Goal: Task Accomplishment & Management: Manage account settings

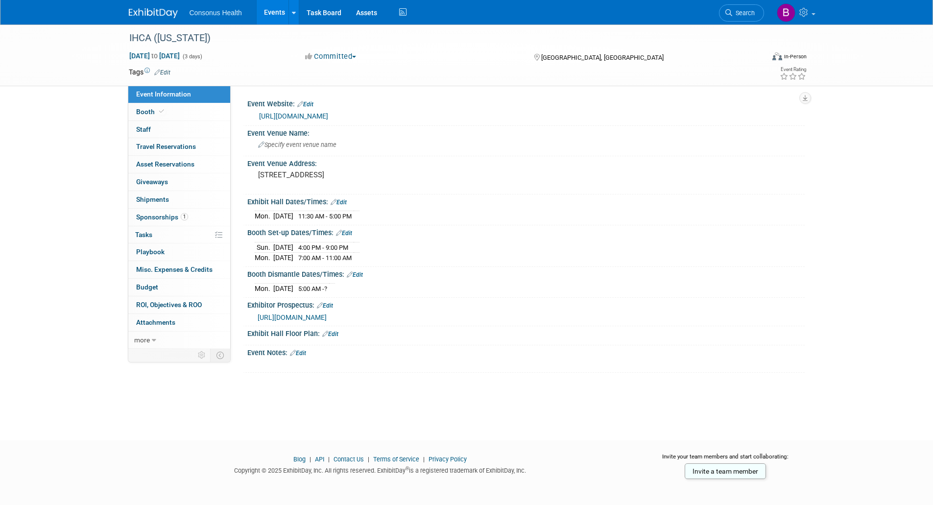
click at [274, 9] on link "Events" at bounding box center [275, 12] width 36 height 24
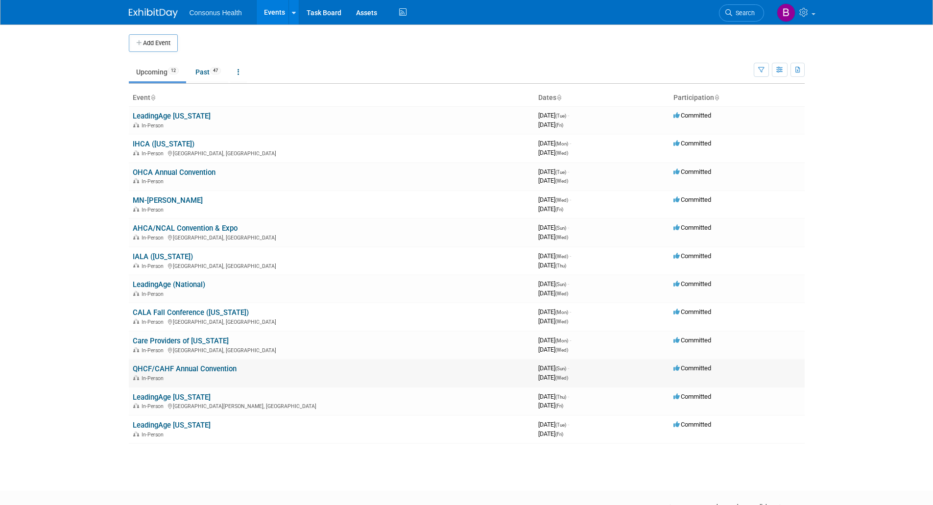
click at [167, 369] on link "QHCF/CAHF Annual Convention" at bounding box center [185, 368] width 104 height 9
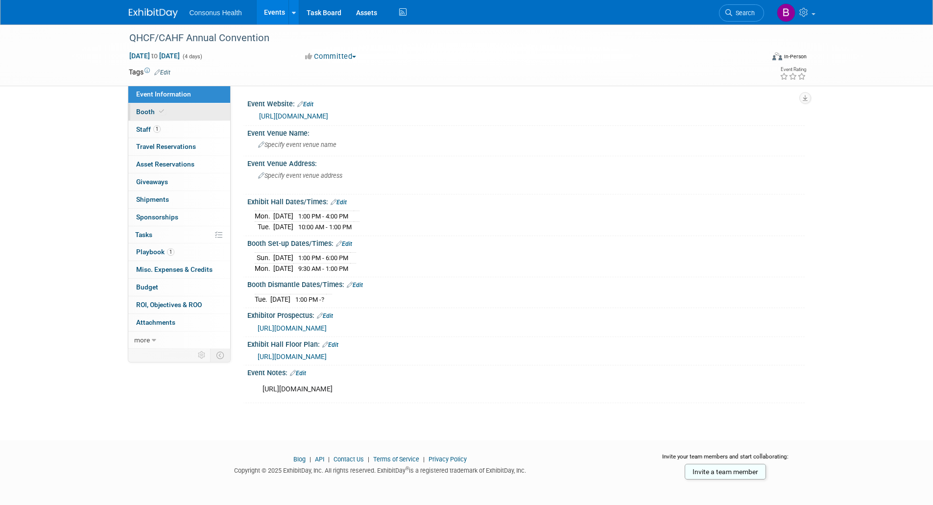
click at [143, 108] on span "Booth" at bounding box center [151, 112] width 30 height 8
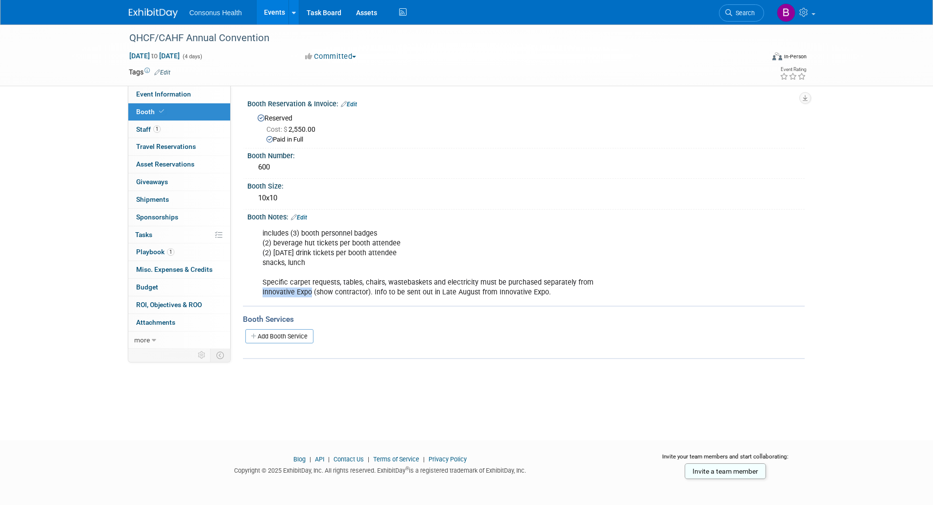
drag, startPoint x: 257, startPoint y: 294, endPoint x: 310, endPoint y: 293, distance: 53.4
click at [310, 293] on div "includes (3) booth personnel badges (2) beverage hut tickets per booth attendee…" at bounding box center [476, 263] width 441 height 79
copy div "Innovative Expo"
click at [270, 8] on link "Events" at bounding box center [275, 12] width 36 height 24
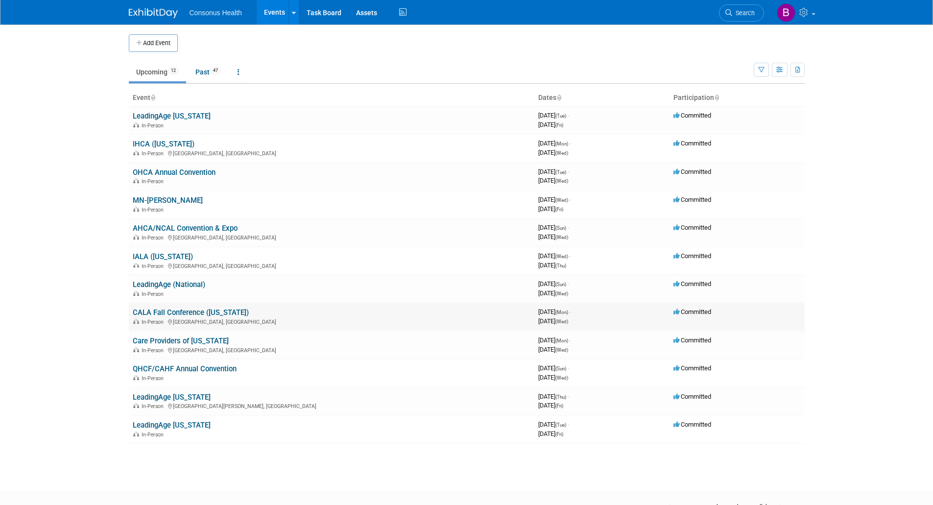
click at [178, 310] on link "CALA Fall Conference ([US_STATE])" at bounding box center [191, 312] width 116 height 9
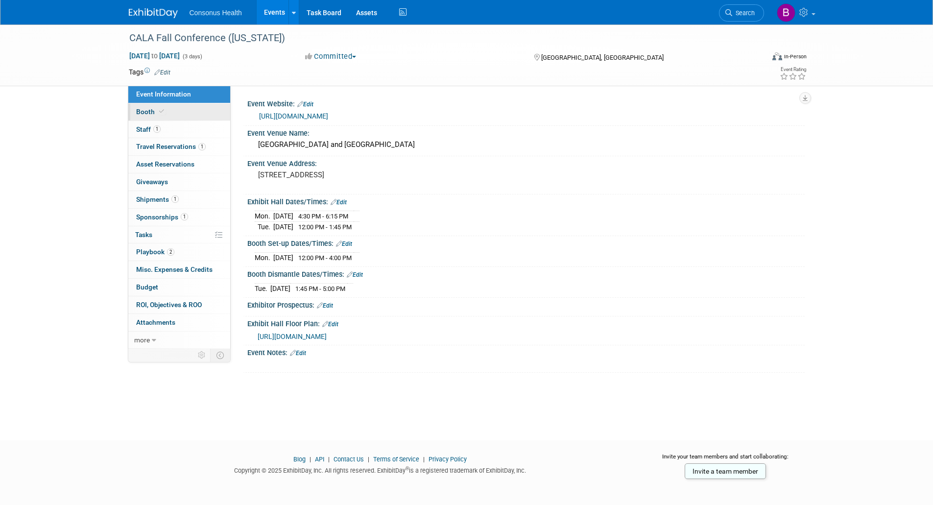
click at [145, 115] on span "Booth" at bounding box center [151, 112] width 30 height 8
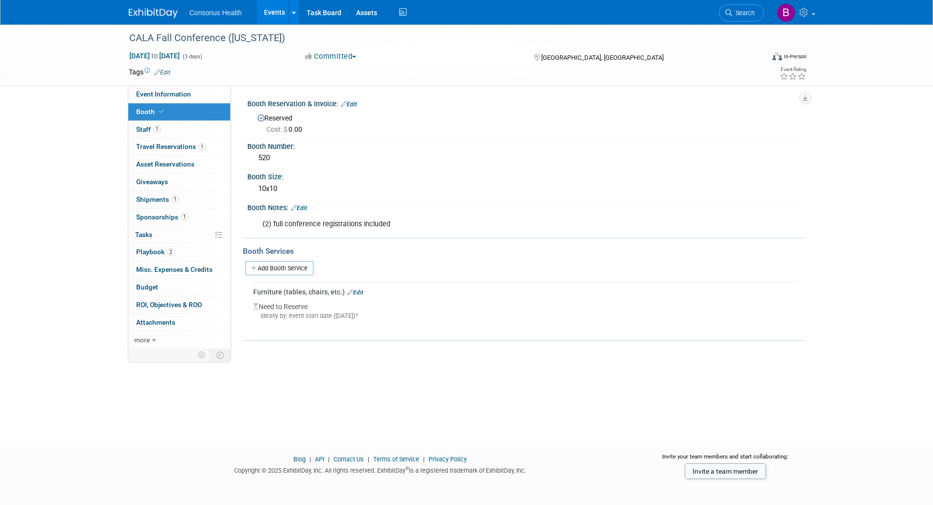
click at [359, 291] on link "Edit" at bounding box center [355, 292] width 16 height 7
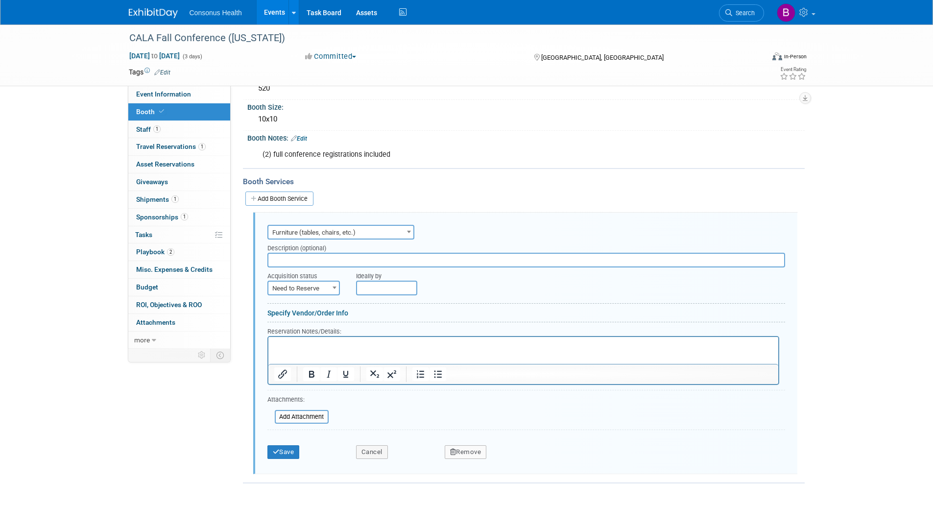
scroll to position [56, 0]
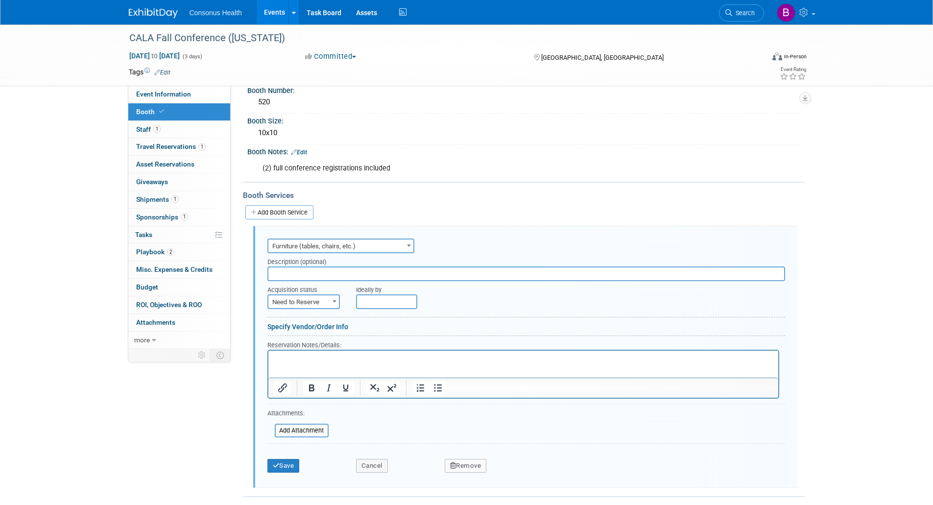
click at [395, 244] on span "Furniture (tables, chairs, etc.)" at bounding box center [340, 246] width 145 height 14
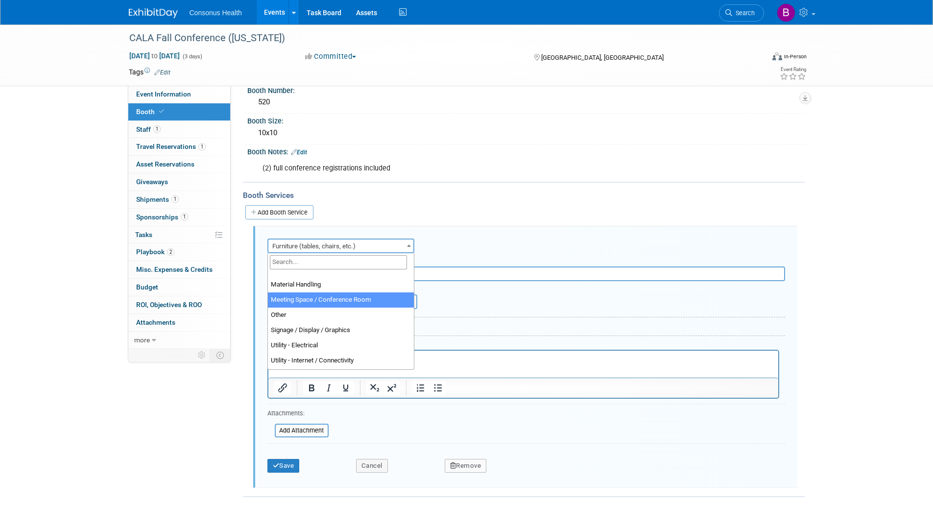
scroll to position [245, 0]
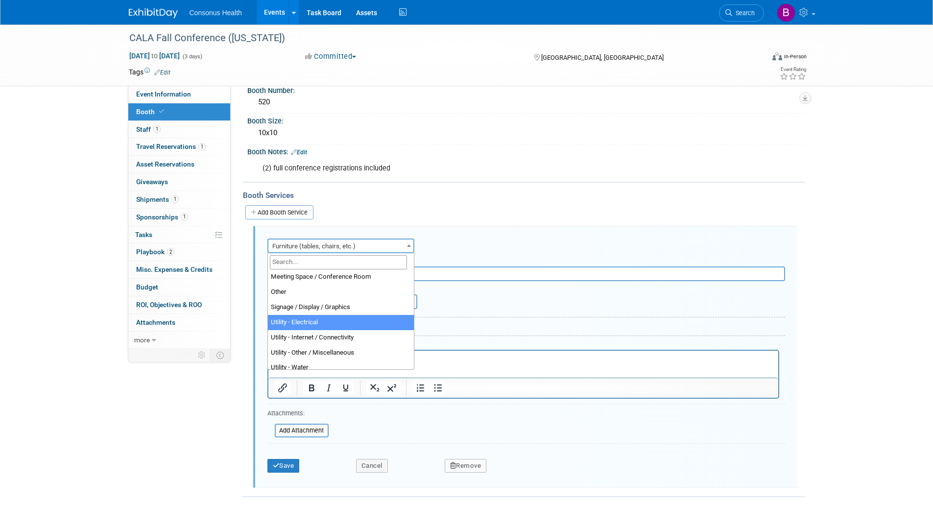
select select "8"
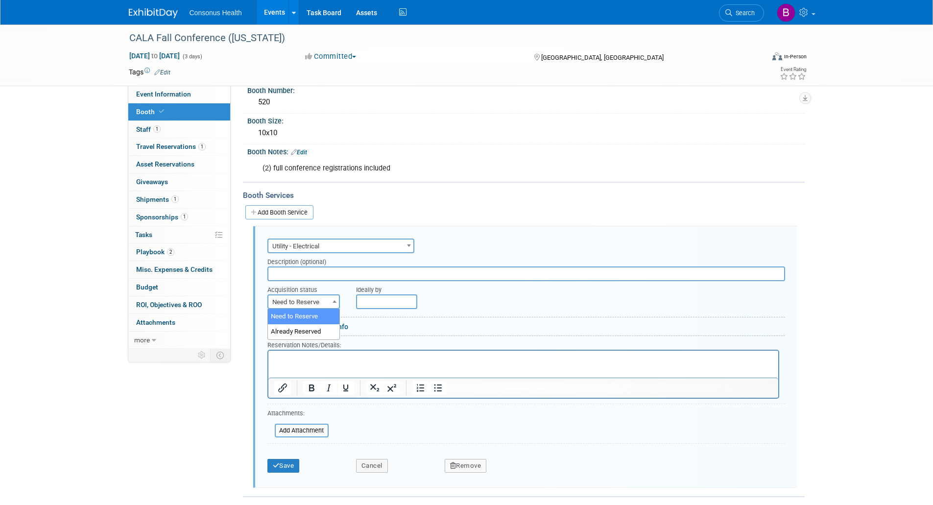
click at [321, 305] on span "Need to Reserve" at bounding box center [303, 302] width 70 height 14
select select "2"
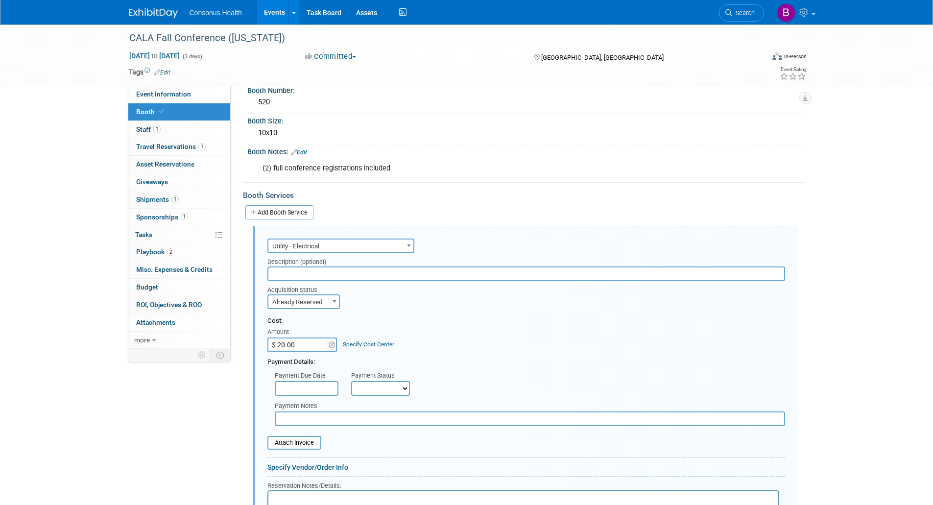
click at [298, 348] on input "$ 20.00" at bounding box center [297, 344] width 61 height 15
drag, startPoint x: 302, startPoint y: 343, endPoint x: 263, endPoint y: 344, distance: 38.7
click at [264, 344] on div "Audio / Video Carpet / Flooring Catering / Food / Beverage Floral / Decorative …" at bounding box center [525, 427] width 544 height 402
type input "$ 201.57"
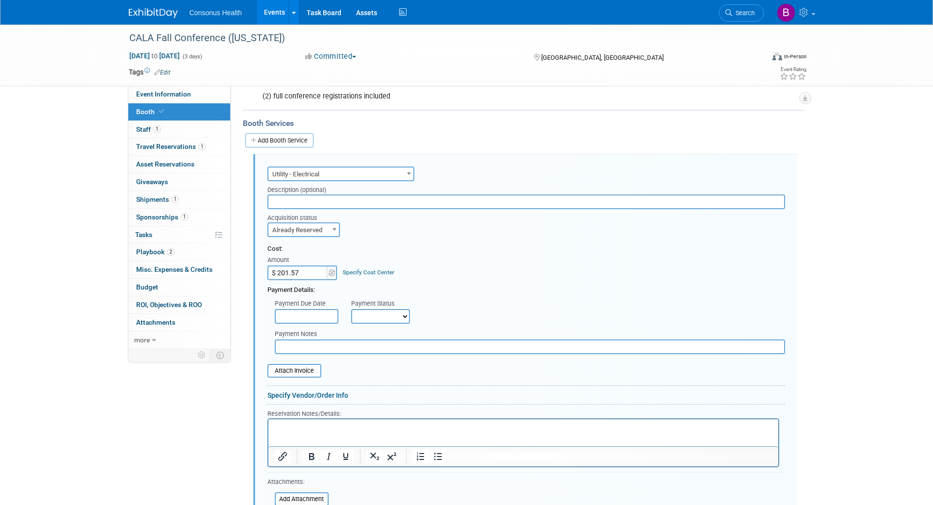
scroll to position [252, 0]
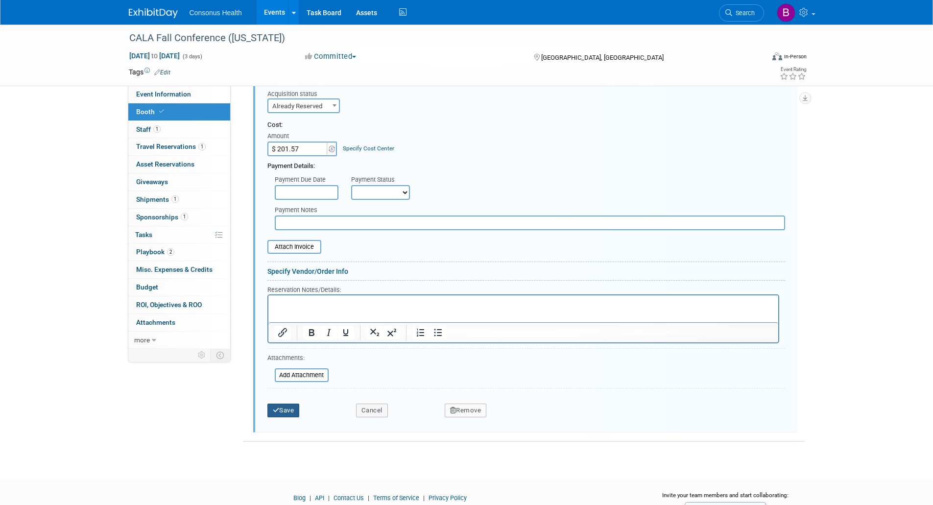
click at [285, 410] on button "Save" at bounding box center [283, 410] width 32 height 14
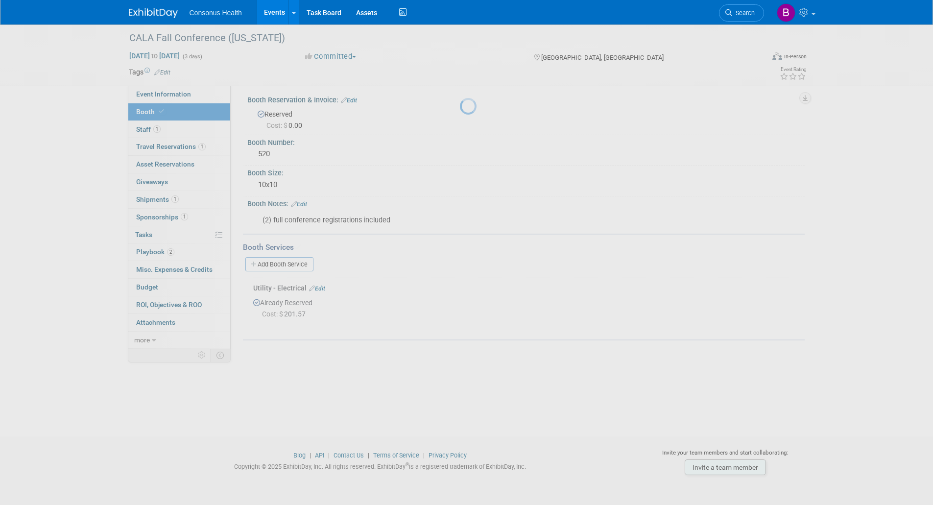
scroll to position [4, 0]
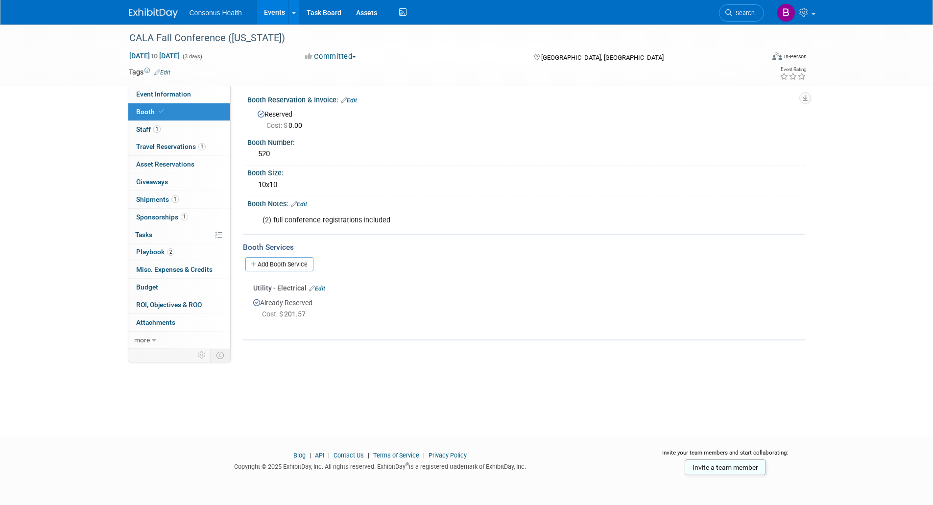
click at [306, 203] on link "Edit" at bounding box center [299, 204] width 16 height 7
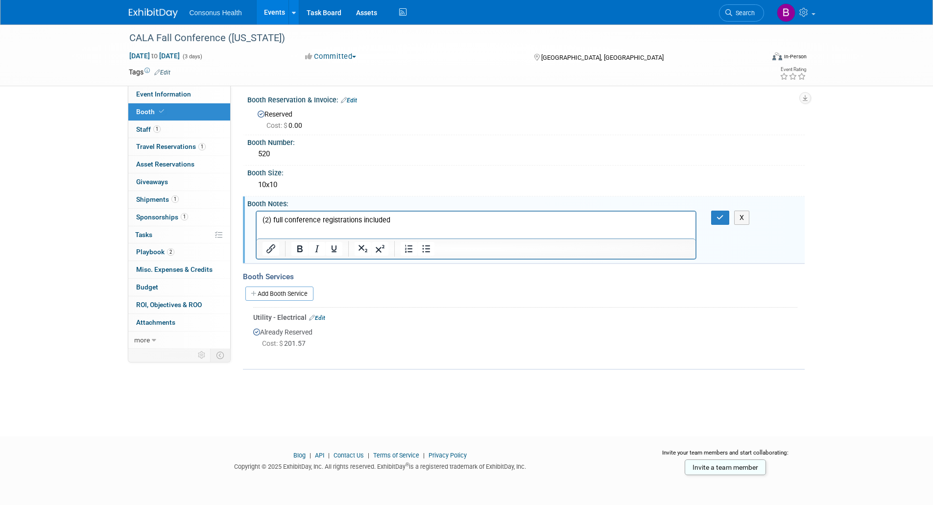
scroll to position [0, 0]
click at [426, 220] on p "(2) full conference registrations included" at bounding box center [476, 220] width 428 height 10
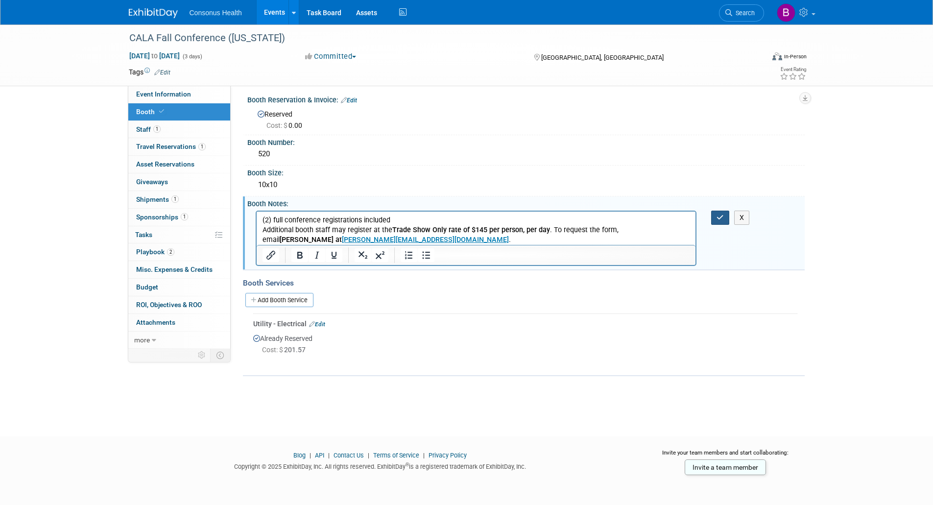
click at [723, 216] on icon "button" at bounding box center [719, 217] width 7 height 7
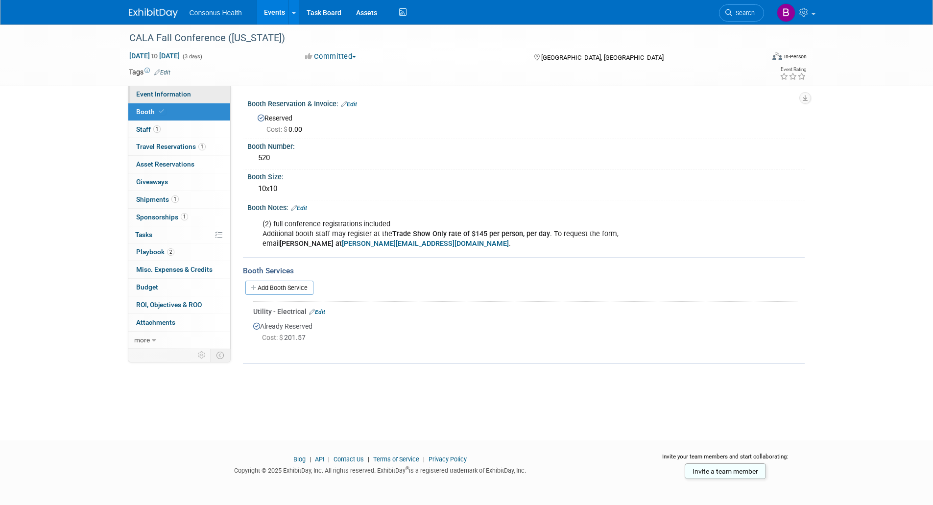
click at [154, 95] on span "Event Information" at bounding box center [163, 94] width 55 height 8
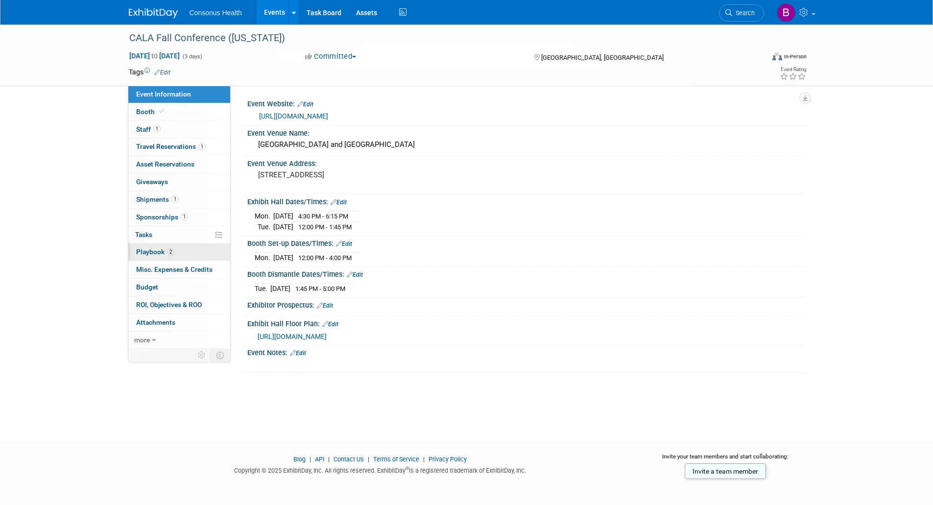
click at [152, 252] on span "Playbook 2" at bounding box center [155, 252] width 38 height 8
